Goal: Task Accomplishment & Management: Manage account settings

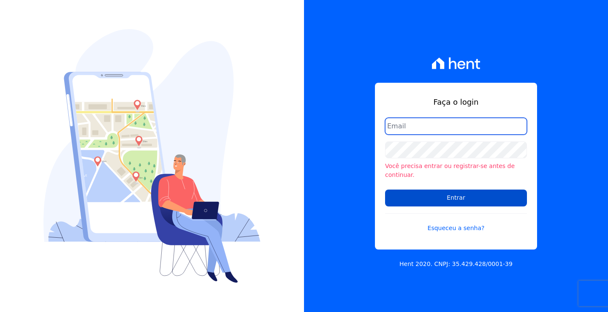
type input "[PERSON_NAME][EMAIL_ADDRESS][DOMAIN_NAME]"
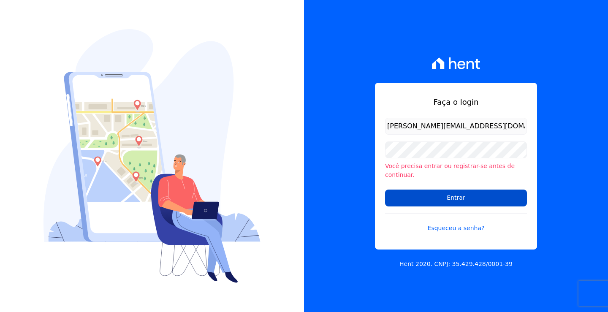
click at [465, 195] on input "Entrar" at bounding box center [456, 198] width 142 height 17
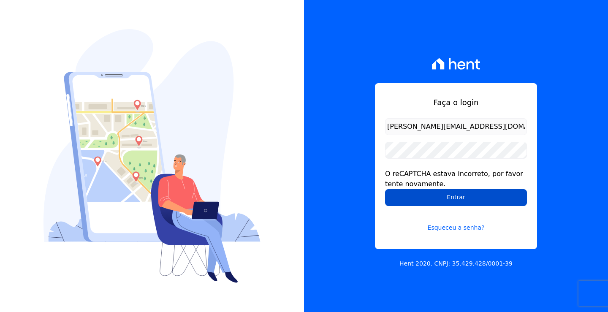
click at [434, 195] on input "Entrar" at bounding box center [456, 197] width 142 height 17
click at [427, 201] on input "Entrar" at bounding box center [456, 197] width 142 height 17
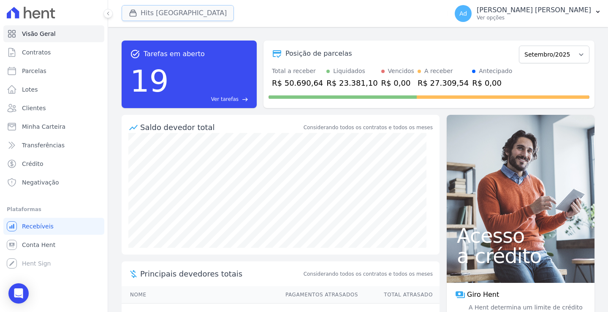
click at [163, 14] on button "Hits Vila Santa Catarina" at bounding box center [178, 13] width 112 height 16
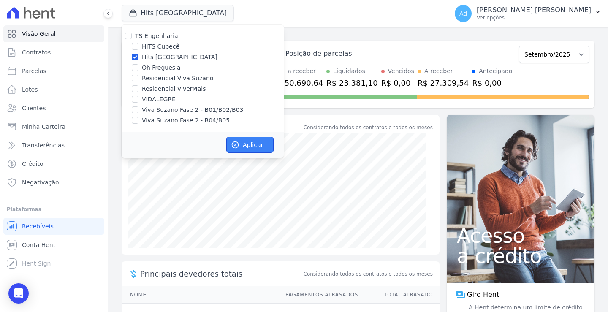
click at [242, 151] on button "Aplicar" at bounding box center [249, 145] width 47 height 16
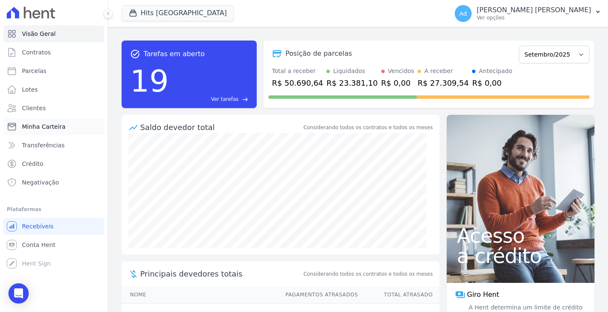
click at [49, 126] on span "Minha Carteira" at bounding box center [43, 126] width 43 height 8
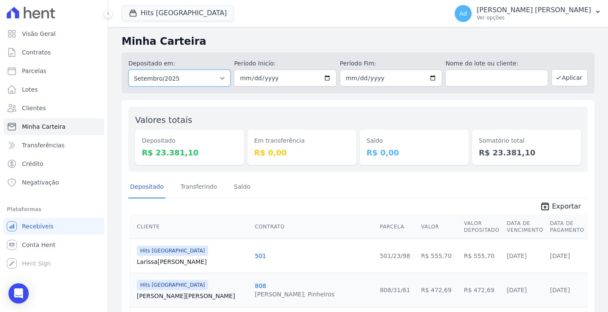
click at [209, 78] on select "Todos os meses Abril/2023 Maio/2023 Junho/2023 Julho/2023 Agosto/2023 Setembro/…" at bounding box center [179, 78] width 102 height 17
select select "08/2024"
click at [128, 70] on select "Todos os meses Abril/2023 Maio/2023 Junho/2023 Julho/2023 Agosto/2023 Setembro/…" at bounding box center [179, 78] width 102 height 17
click at [208, 80] on select "Todos os meses Abril/2023 Maio/2023 Junho/2023 Julho/2023 Agosto/2023 Setembro/…" at bounding box center [179, 78] width 102 height 17
select select "07/2025"
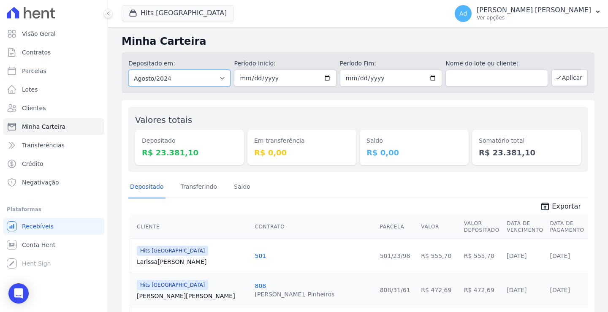
click at [128, 70] on select "Todos os meses Abril/2023 Maio/2023 Junho/2023 Julho/2023 Agosto/2023 Setembro/…" at bounding box center [179, 78] width 102 height 17
click at [243, 77] on input "date" at bounding box center [285, 78] width 102 height 17
type input "[DATE]"
click at [348, 77] on input "date" at bounding box center [391, 78] width 102 height 17
type input "[DATE]"
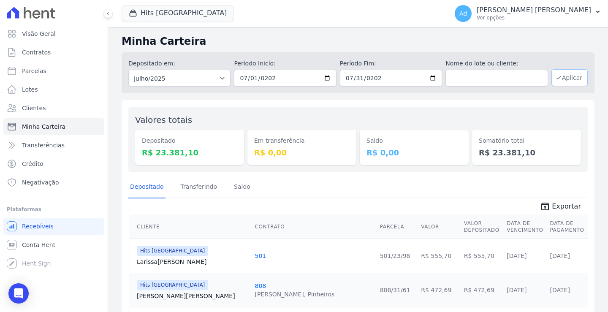
click at [559, 76] on button "Aplicar" at bounding box center [569, 77] width 36 height 17
click at [545, 204] on icon "unarchive" at bounding box center [545, 206] width 10 height 10
click at [379, 76] on input "[DATE]" at bounding box center [391, 78] width 102 height 17
type input "2025-07-02"
type input "2025-08-02"
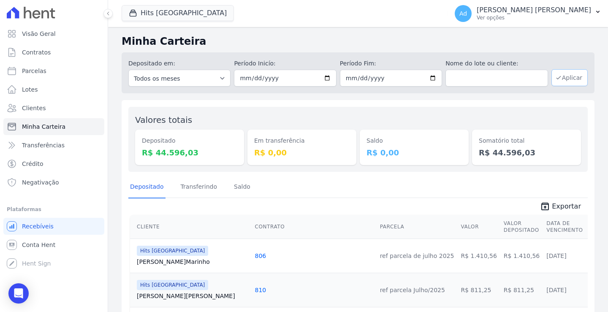
click at [566, 74] on button "Aplicar" at bounding box center [569, 77] width 36 height 17
click at [548, 204] on link "unarchive Exportar" at bounding box center [560, 207] width 54 height 12
click at [183, 9] on button "Hits [GEOGRAPHIC_DATA]" at bounding box center [178, 13] width 112 height 16
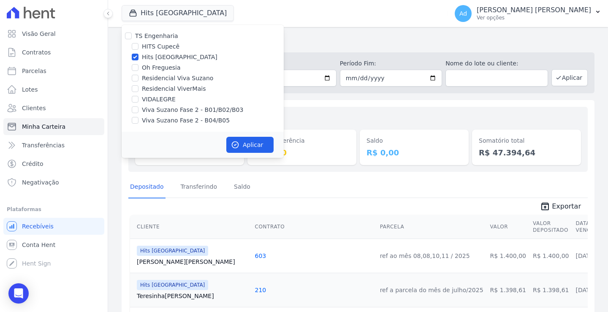
click at [144, 60] on label "Hits [GEOGRAPHIC_DATA]" at bounding box center [180, 57] width 76 height 9
click at [138, 60] on input "Hits [GEOGRAPHIC_DATA]" at bounding box center [135, 57] width 7 height 7
checkbox input "false"
click at [160, 108] on label "Viva Suzano Fase 2 - B01/B02/B03" at bounding box center [192, 110] width 101 height 9
click at [138, 108] on input "Viva Suzano Fase 2 - B01/B02/B03" at bounding box center [135, 109] width 7 height 7
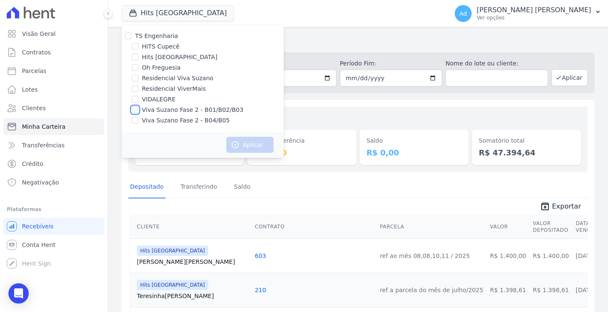
checkbox input "true"
click at [153, 121] on label "Viva Suzano Fase 2 - B04/B05" at bounding box center [186, 120] width 88 height 9
click at [138, 121] on input "Viva Suzano Fase 2 - B04/B05" at bounding box center [135, 120] width 7 height 7
checkbox input "true"
click at [251, 143] on button "Aplicar" at bounding box center [249, 145] width 47 height 16
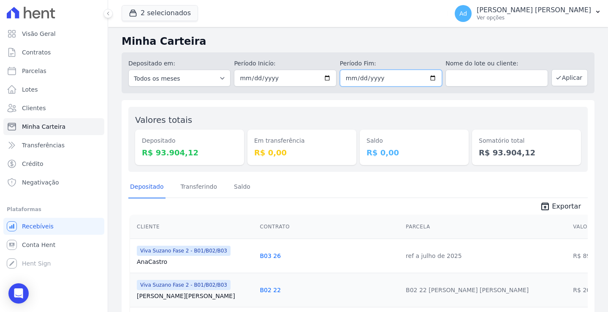
click at [381, 76] on input "2025-08-02" at bounding box center [391, 78] width 102 height 17
type input "2025-08-31"
type input "[DATE]"
click at [568, 81] on button "Aplicar" at bounding box center [569, 77] width 36 height 17
click at [559, 80] on button "Aplicar" at bounding box center [569, 77] width 36 height 17
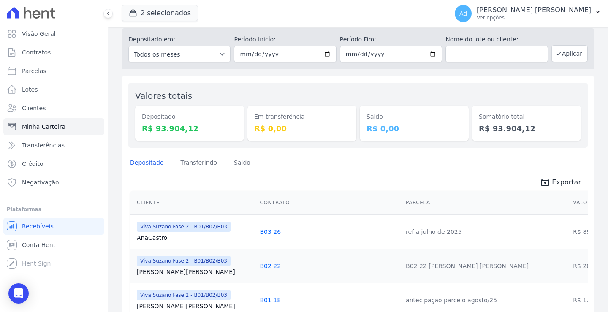
scroll to position [42, 0]
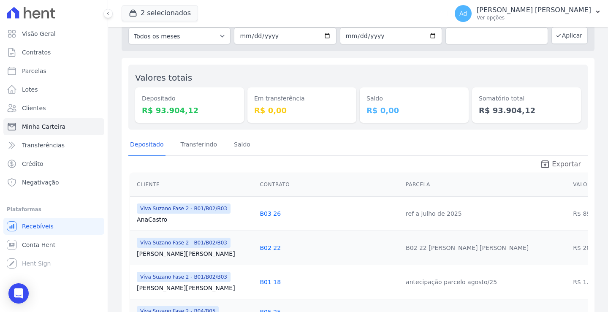
click at [566, 163] on span "Exportar" at bounding box center [566, 164] width 29 height 10
